Goal: Transaction & Acquisition: Purchase product/service

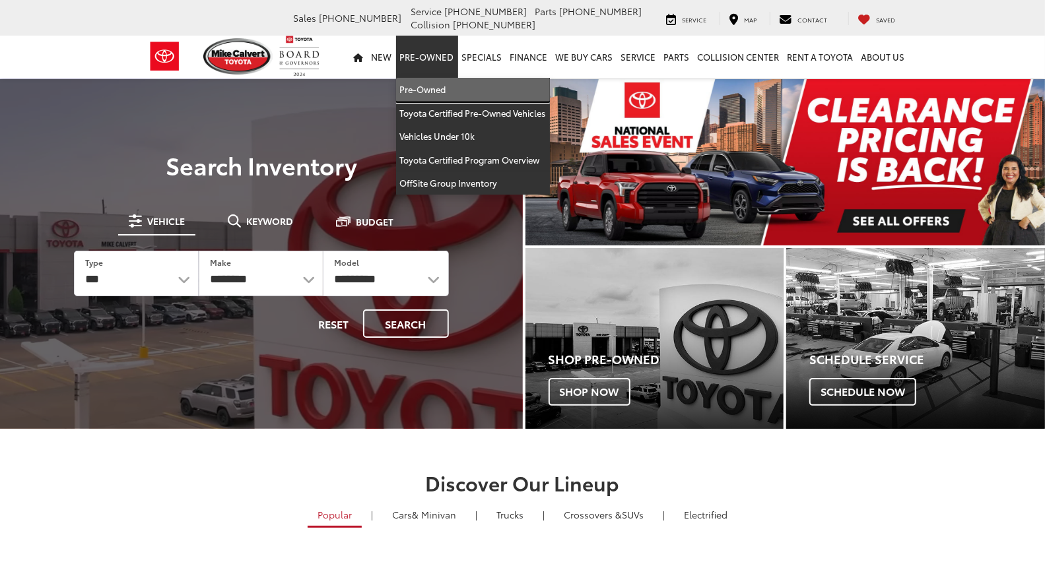
click at [430, 84] on link "Pre-Owned" at bounding box center [473, 90] width 154 height 24
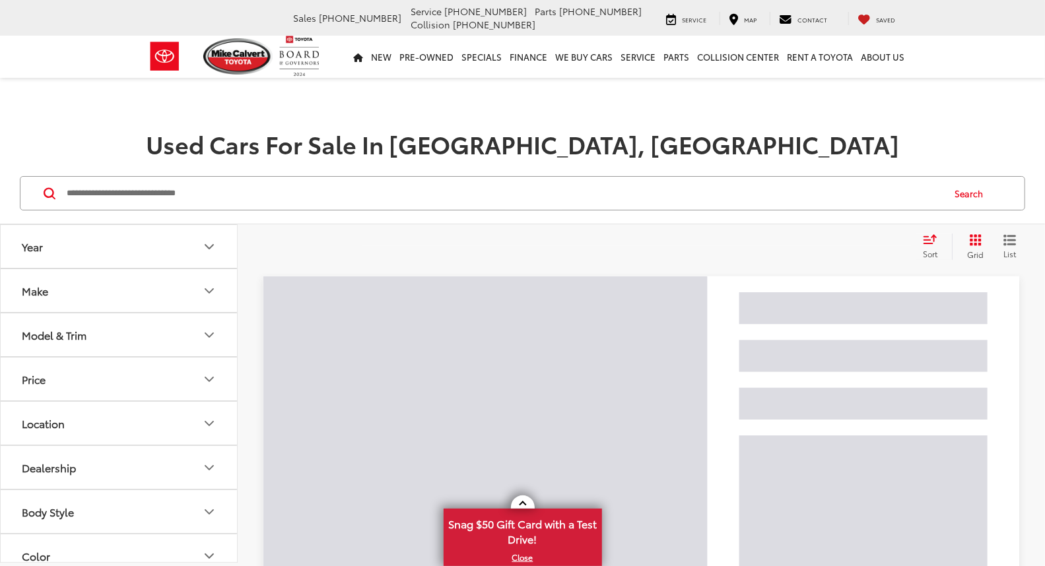
click at [296, 200] on input "Search by Make, Model, or Keyword" at bounding box center [503, 194] width 877 height 32
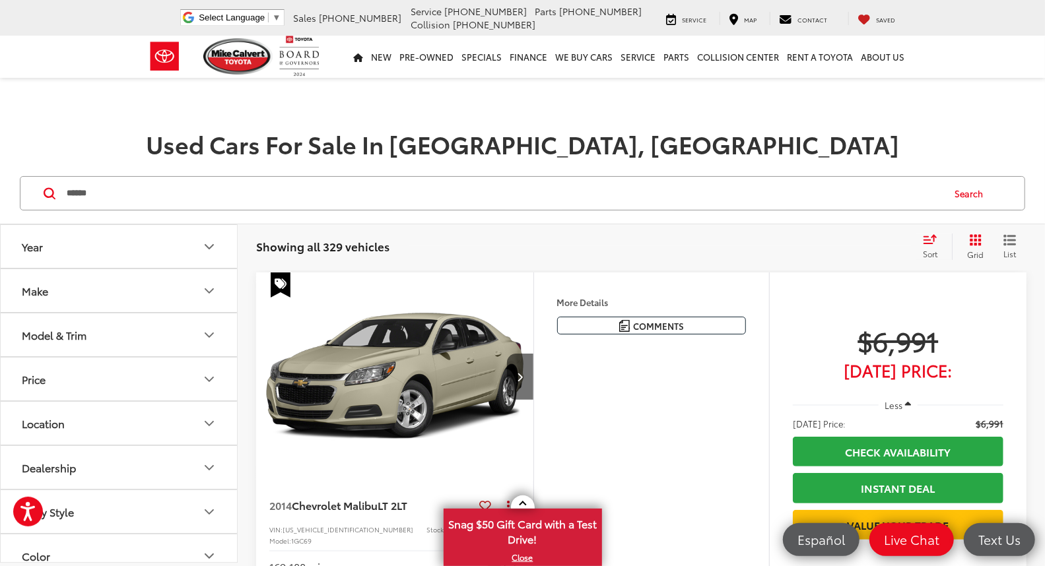
type input "******"
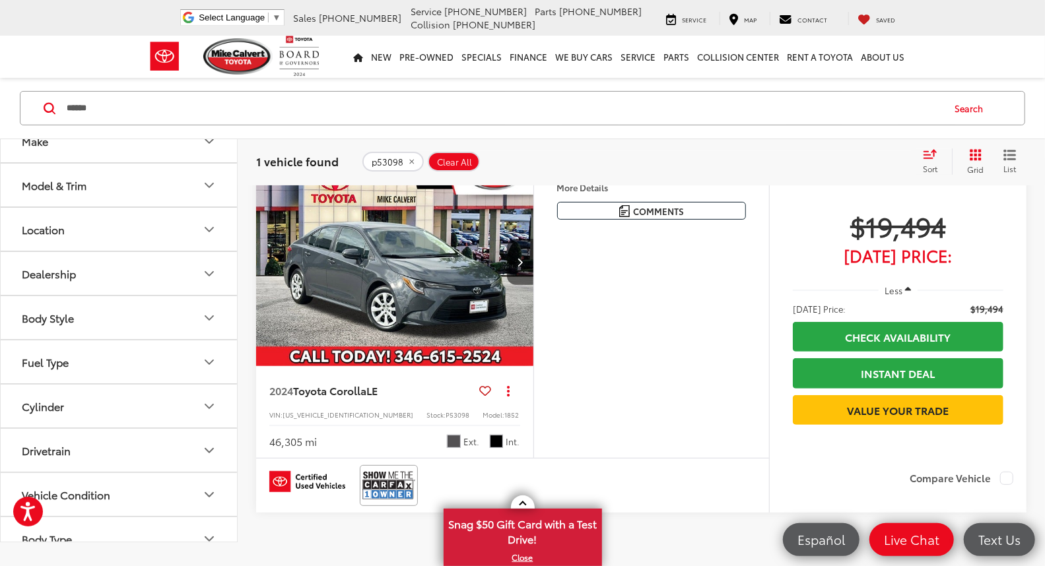
scroll to position [73, 0]
